Goal: Transaction & Acquisition: Purchase product/service

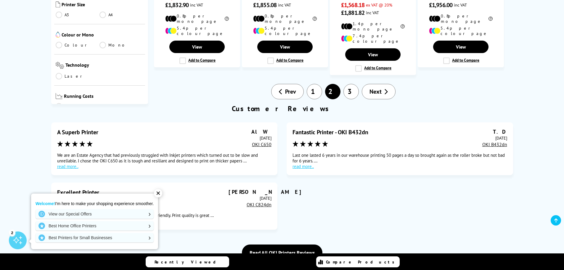
scroll to position [621, 0]
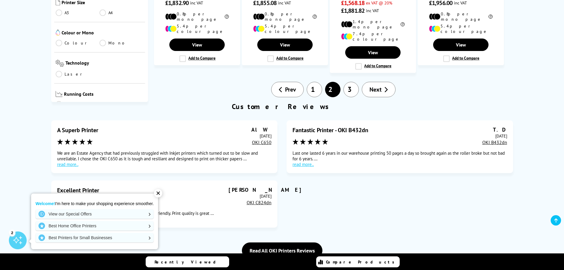
click at [384, 82] on link "Next" at bounding box center [379, 89] width 34 height 15
